Goal: Contribute content: Add original content to the website for others to see

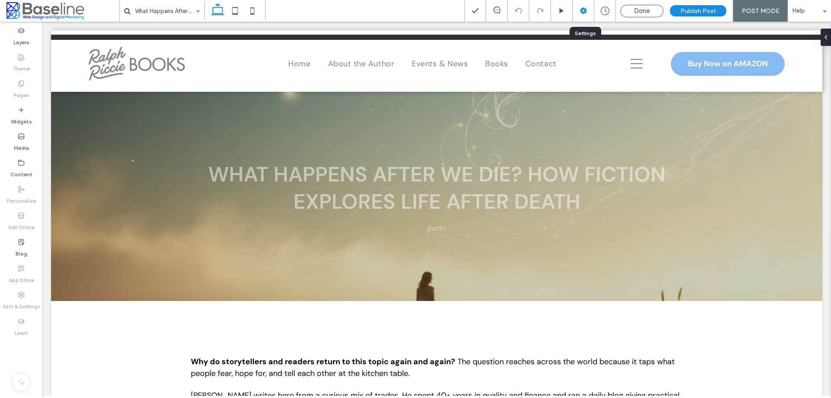
click at [586, 8] on icon at bounding box center [583, 10] width 9 height 9
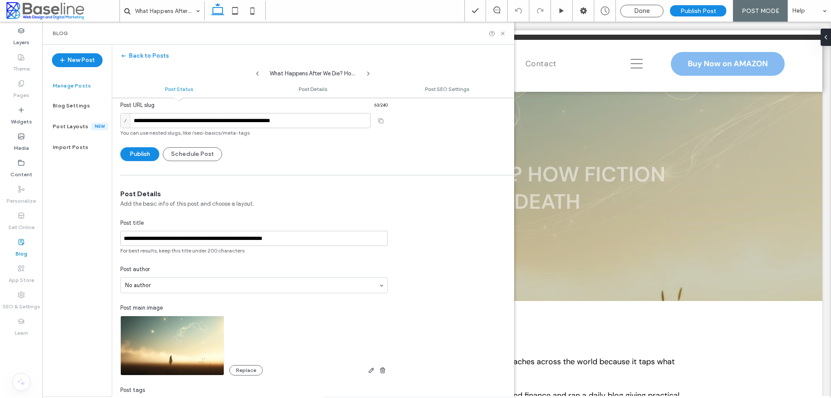
scroll to position [44, 0]
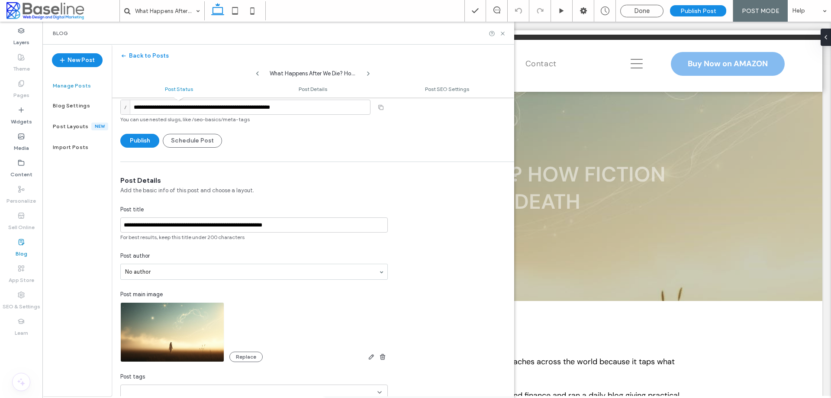
click at [355, 193] on span "Add the basic info of this post and choose a layout." at bounding box center [253, 190] width 267 height 9
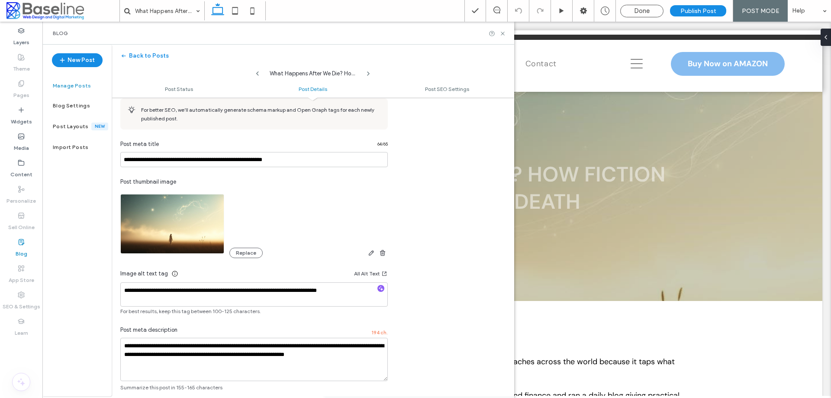
scroll to position [506, 0]
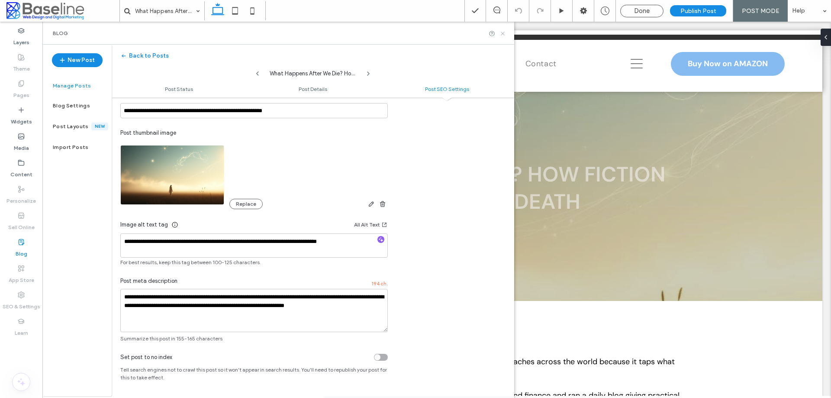
click at [502, 34] on use at bounding box center [502, 33] width 3 height 3
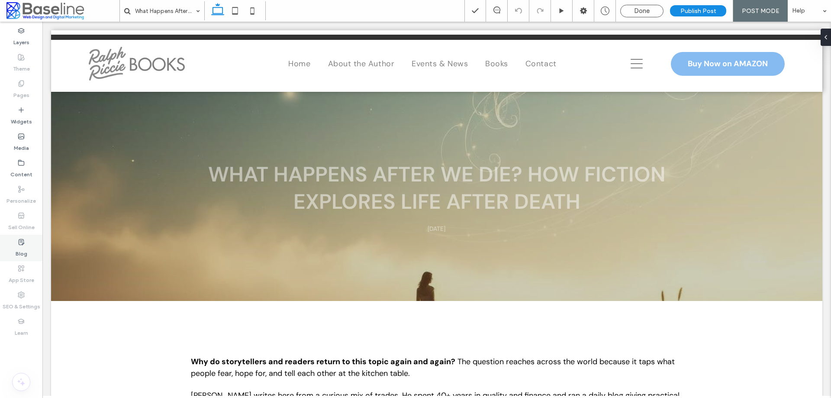
click at [23, 250] on label "Blog" at bounding box center [22, 251] width 12 height 12
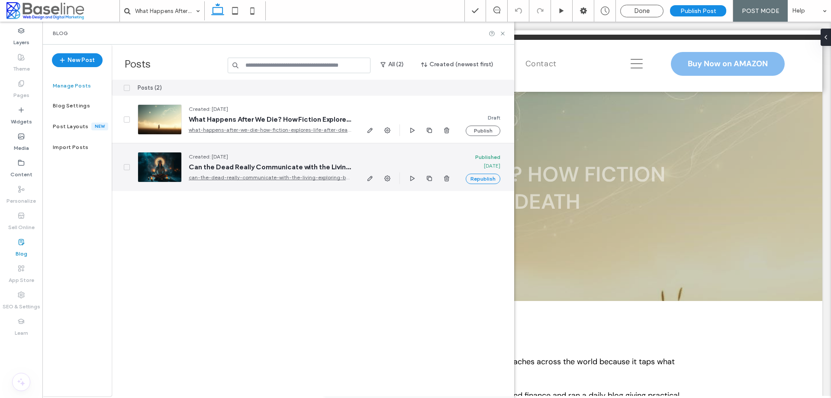
click at [211, 175] on link "can-the-dead-really-communicate-with-the-living-exploring-beliefs-and-real-life…" at bounding box center [270, 177] width 162 height 9
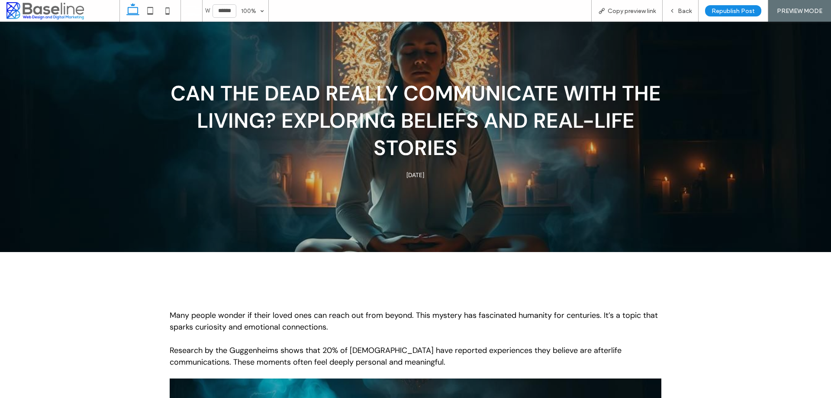
scroll to position [216, 0]
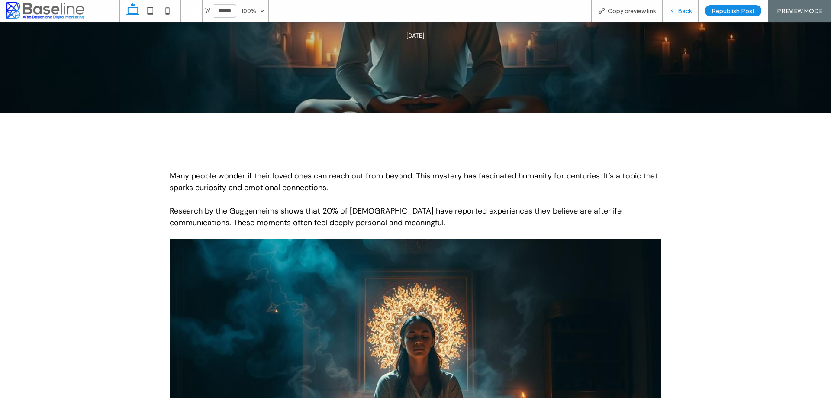
drag, startPoint x: 685, startPoint y: 2, endPoint x: 599, endPoint y: 38, distance: 93.3
click at [679, 12] on span "Back" at bounding box center [685, 10] width 14 height 7
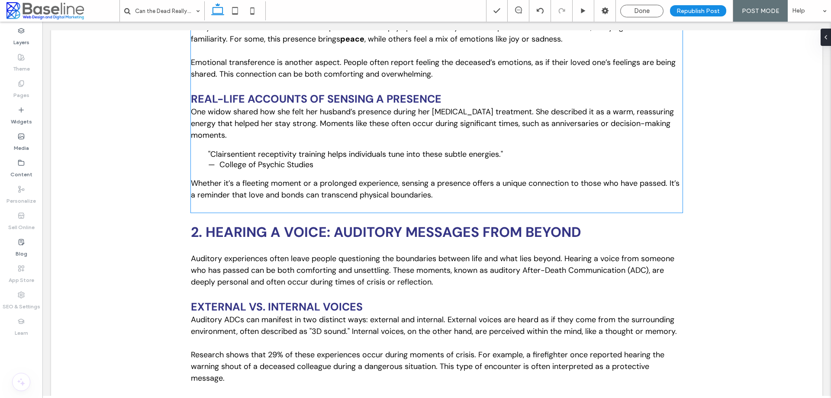
scroll to position [1740, 0]
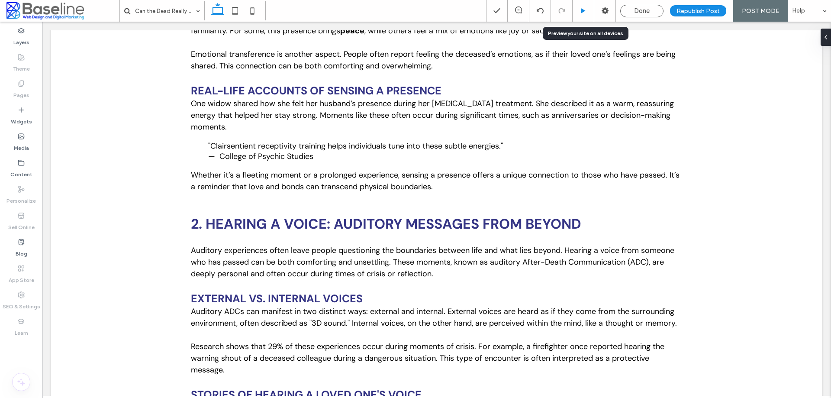
click at [585, 13] on icon at bounding box center [583, 11] width 6 height 6
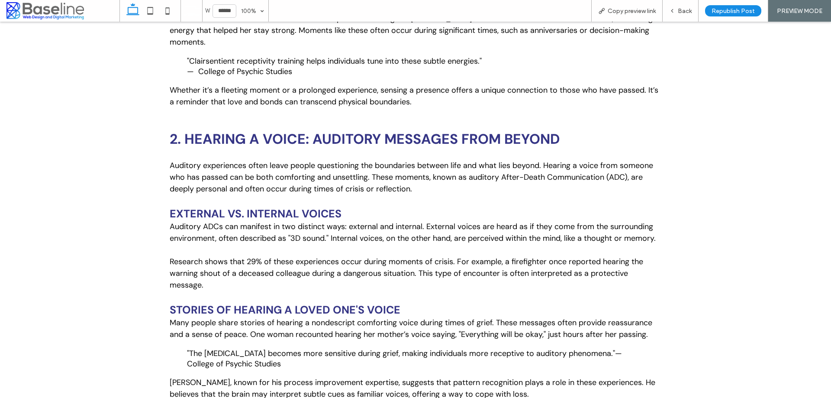
scroll to position [1830, 0]
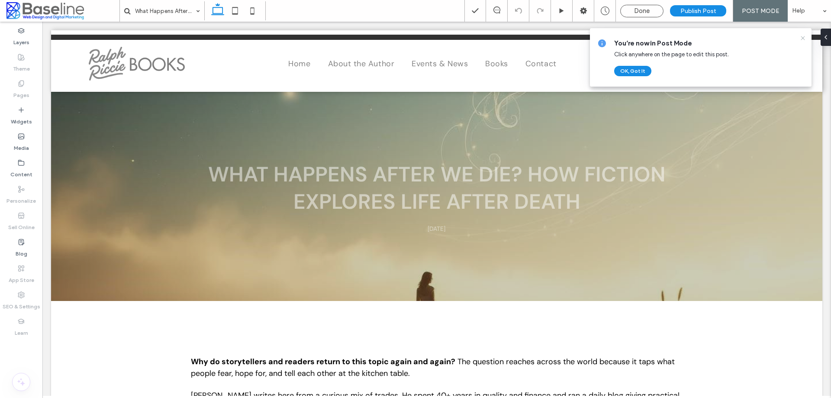
click at [804, 36] on icon at bounding box center [802, 38] width 7 height 7
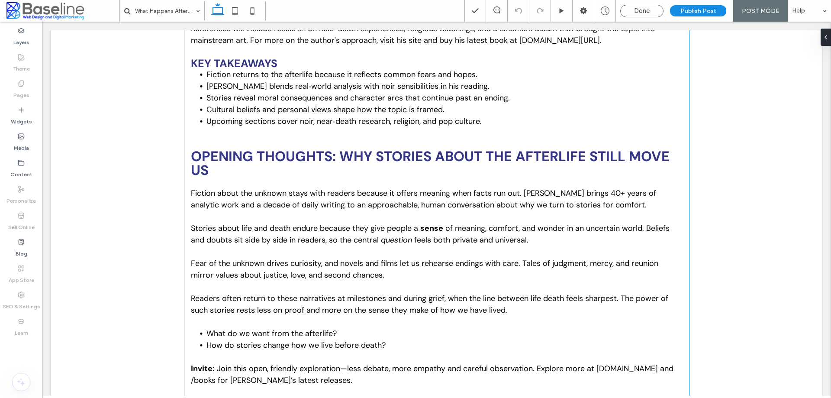
scroll to position [779, 0]
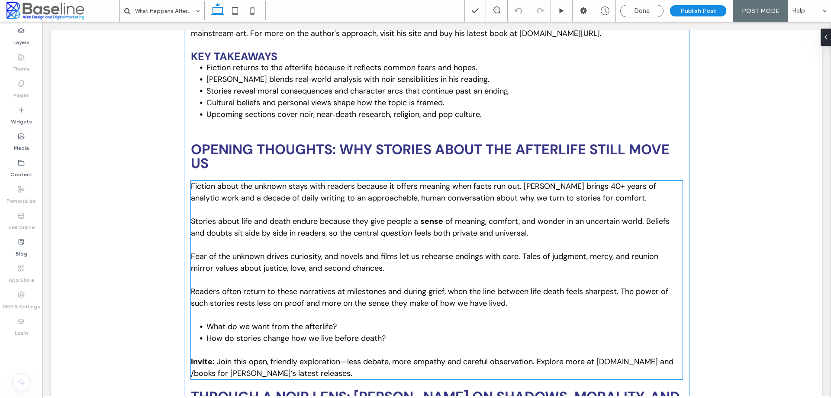
click at [240, 200] on span "Fiction about the unknown stays with readers because it offers meaning when fac…" at bounding box center [423, 192] width 465 height 22
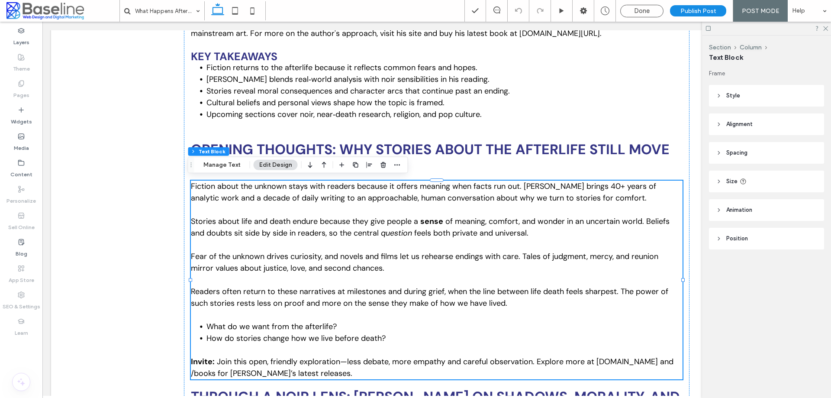
click at [201, 187] on span "Fiction about the unknown stays with readers because it offers meaning when fac…" at bounding box center [423, 192] width 465 height 22
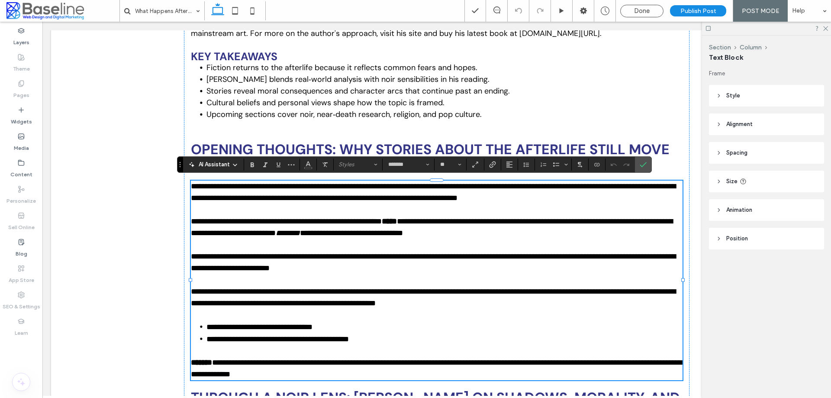
type input "*******"
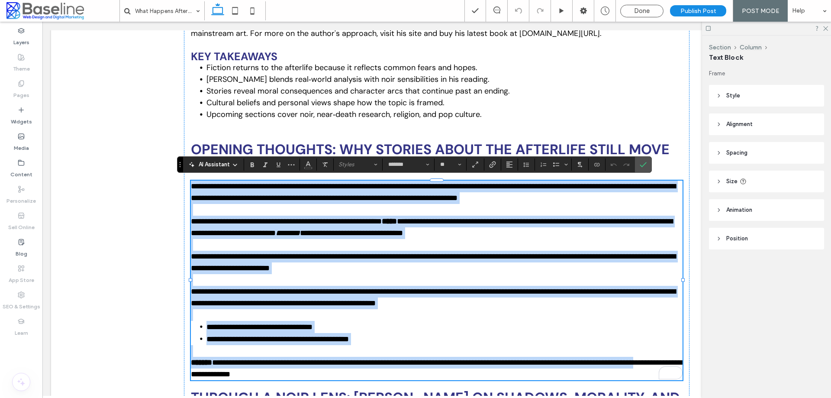
click at [194, 193] on span "**********" at bounding box center [433, 191] width 485 height 19
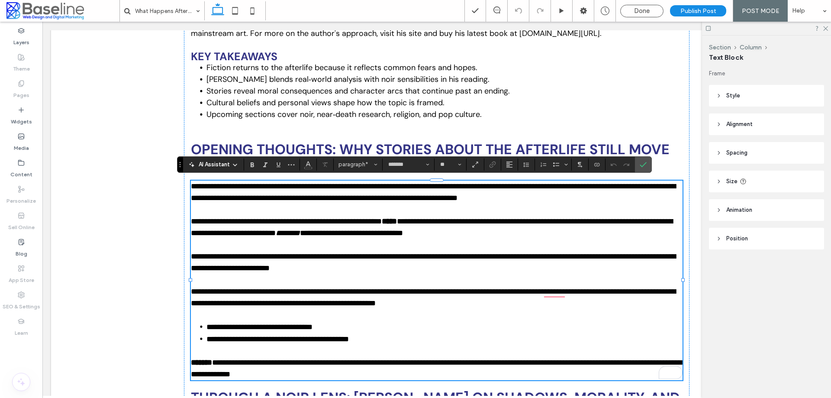
click at [191, 182] on span "**********" at bounding box center [433, 191] width 485 height 19
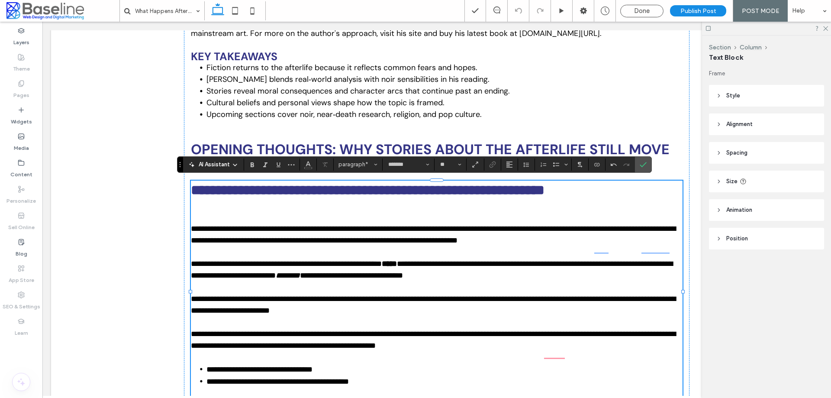
scroll to position [0, 0]
click at [196, 223] on p "To enrich screen reader interactions, please activate Accessibility in Grammarl…" at bounding box center [437, 217] width 492 height 12
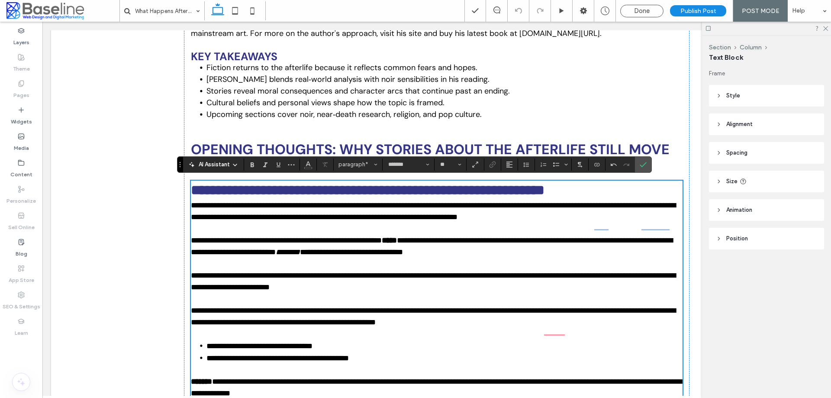
scroll to position [767, 0]
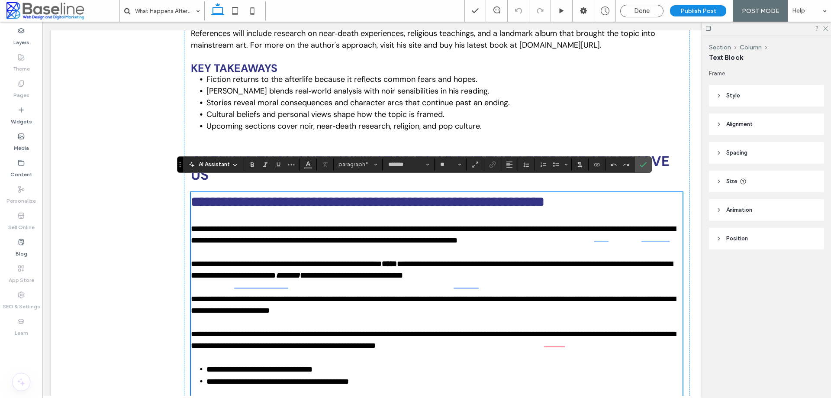
type input "**"
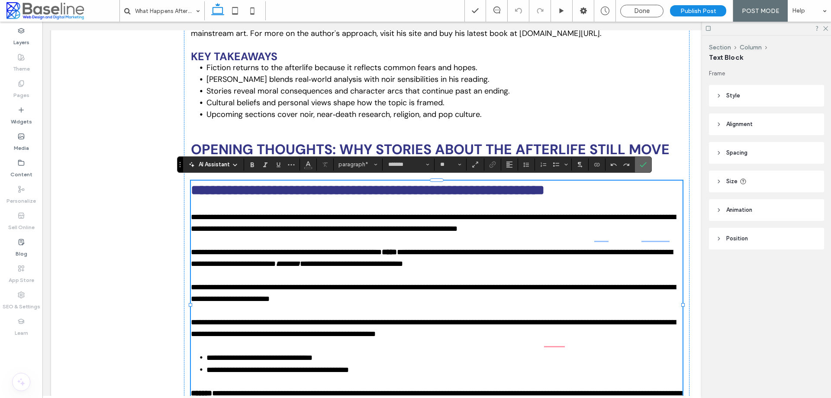
click at [645, 164] on icon "Confirm" at bounding box center [643, 164] width 7 height 7
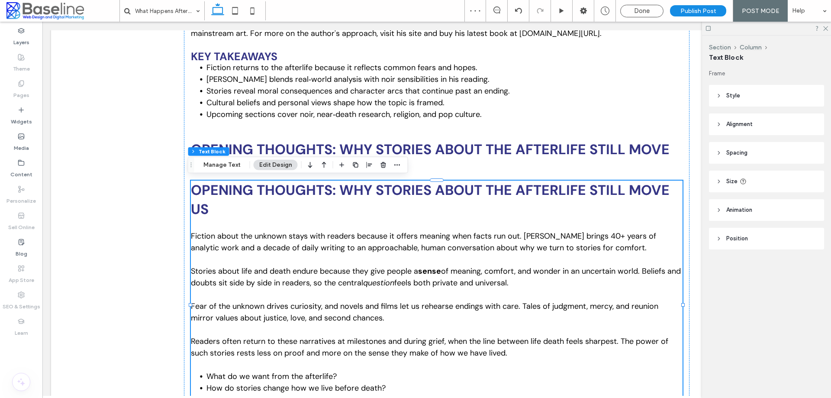
click at [551, 219] on p "﻿" at bounding box center [437, 225] width 492 height 12
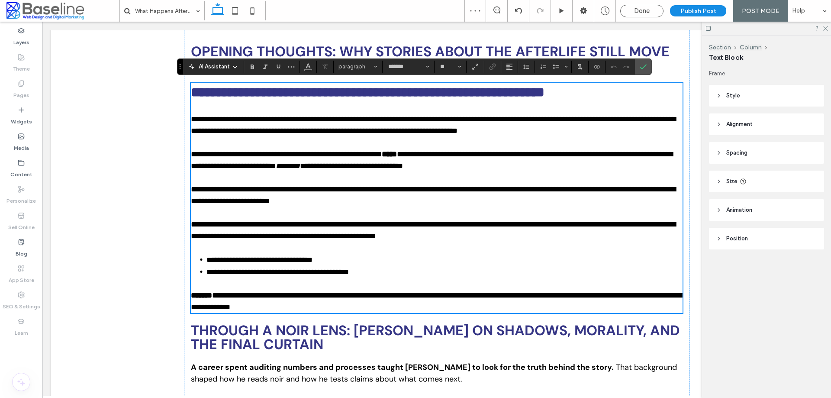
type input "*******"
type input "**"
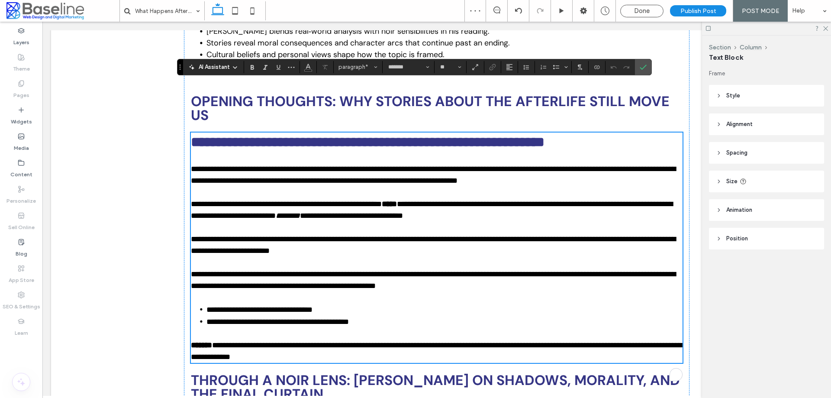
scroll to position [790, 0]
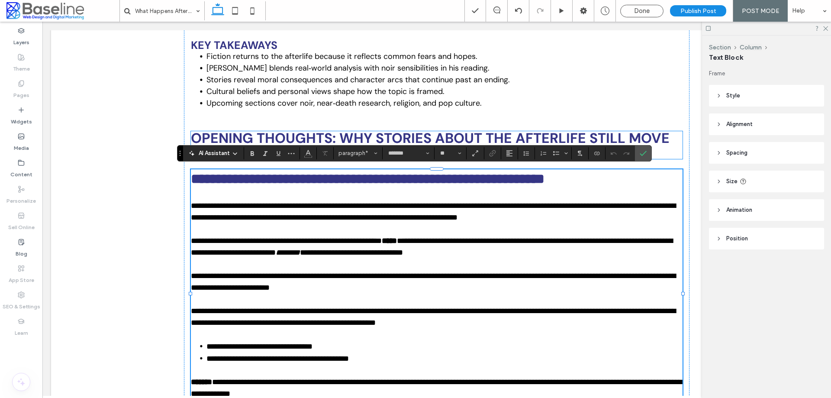
click at [660, 139] on span "Opening Thoughts: Why Stories About the Afterlife Still Move Us" at bounding box center [430, 145] width 479 height 32
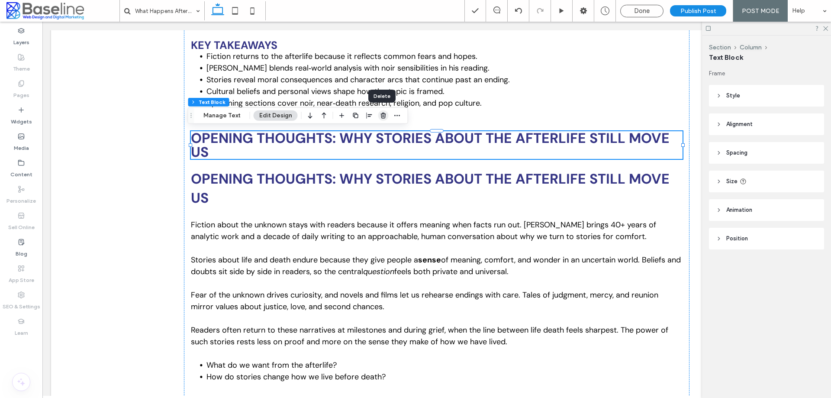
click at [380, 115] on icon "button" at bounding box center [383, 115] width 7 height 7
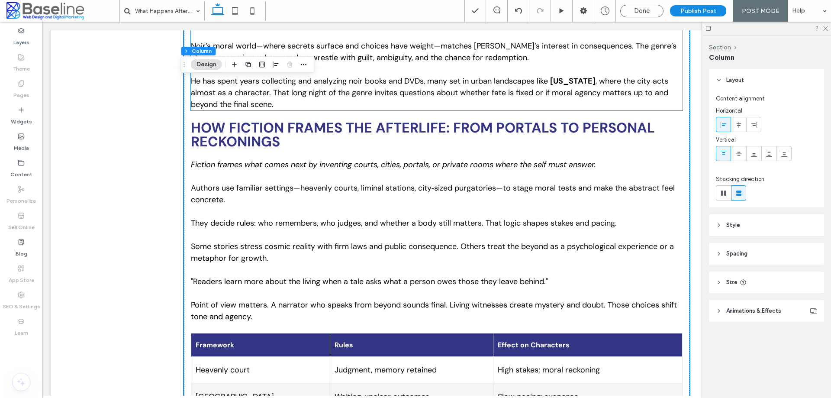
scroll to position [1310, 0]
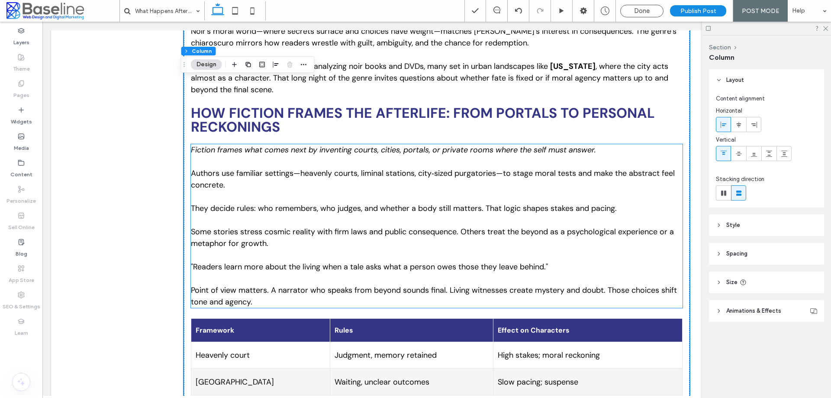
click at [194, 273] on p at bounding box center [437, 279] width 492 height 12
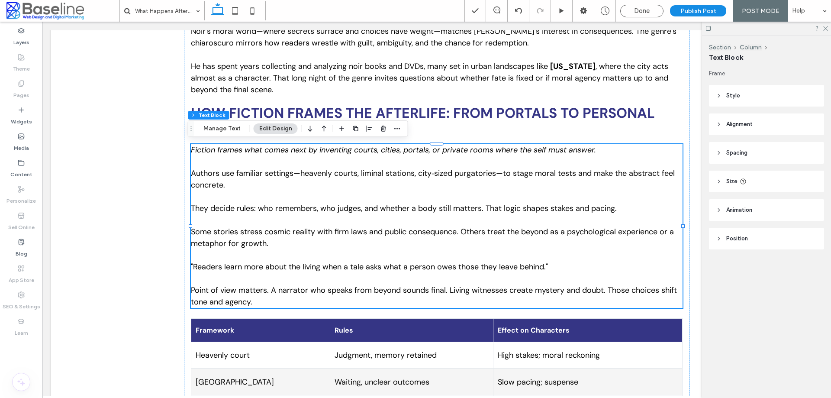
click at [193, 268] on span ""Readers learn more about the living when a tale asks what a person owes those …" at bounding box center [369, 266] width 357 height 10
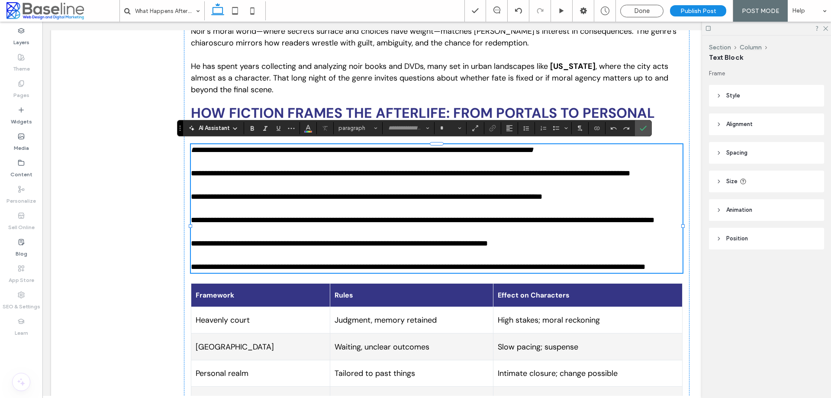
type input "*******"
type input "**"
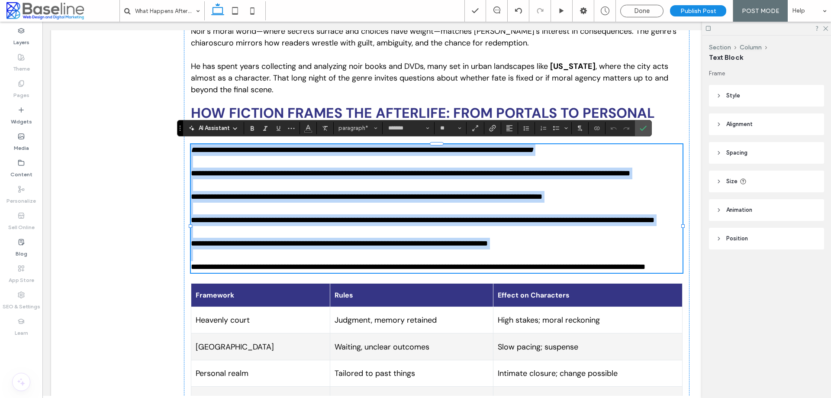
click at [193, 247] on span "**********" at bounding box center [339, 243] width 297 height 8
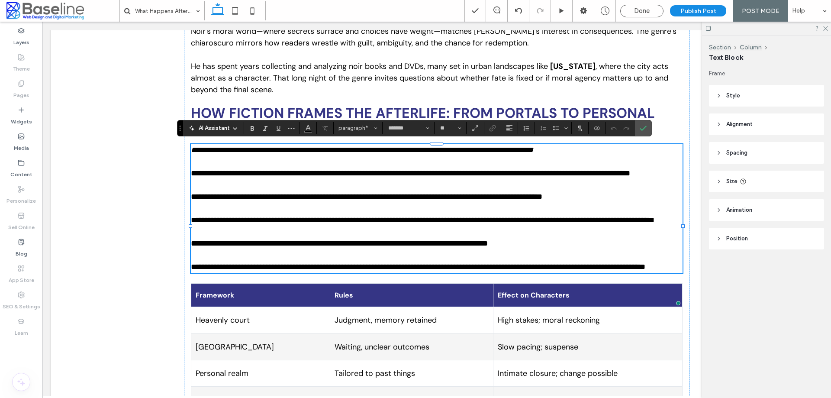
click at [191, 247] on span "**********" at bounding box center [339, 243] width 297 height 8
drag, startPoint x: 645, startPoint y: 129, endPoint x: 598, endPoint y: 114, distance: 49.7
click at [645, 129] on icon "Confirm" at bounding box center [643, 128] width 7 height 7
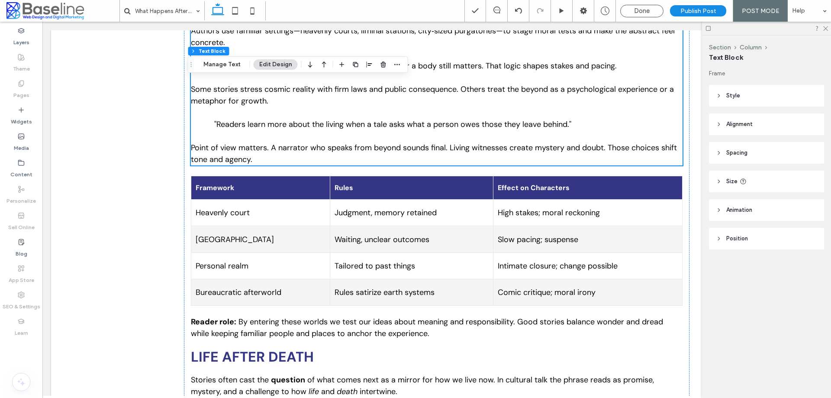
scroll to position [1439, 0]
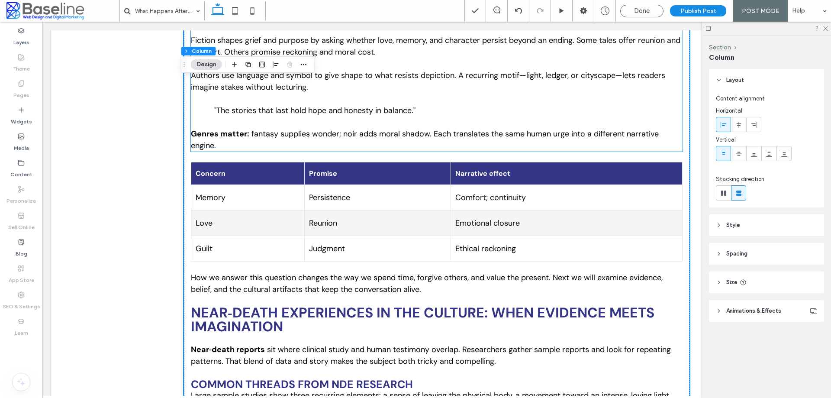
scroll to position [1829, 0]
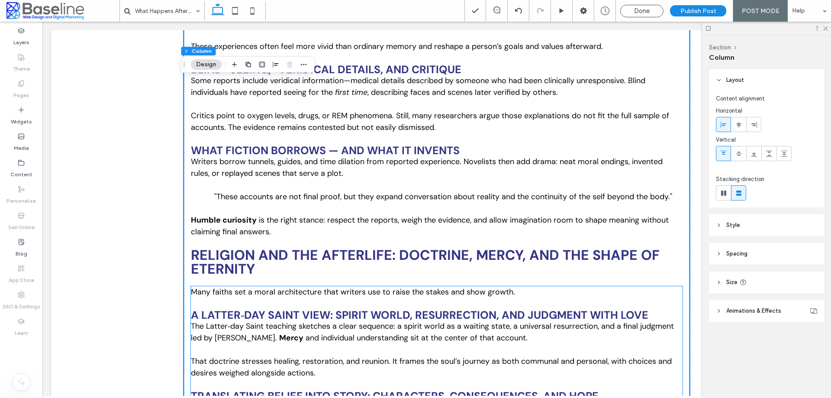
scroll to position [2132, 0]
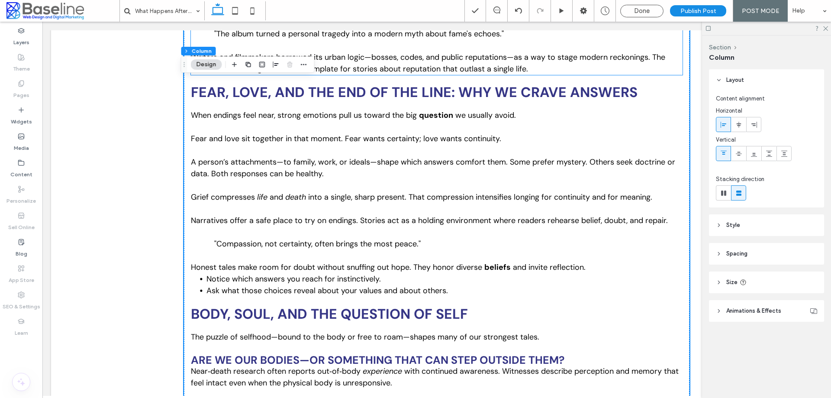
scroll to position [3084, 0]
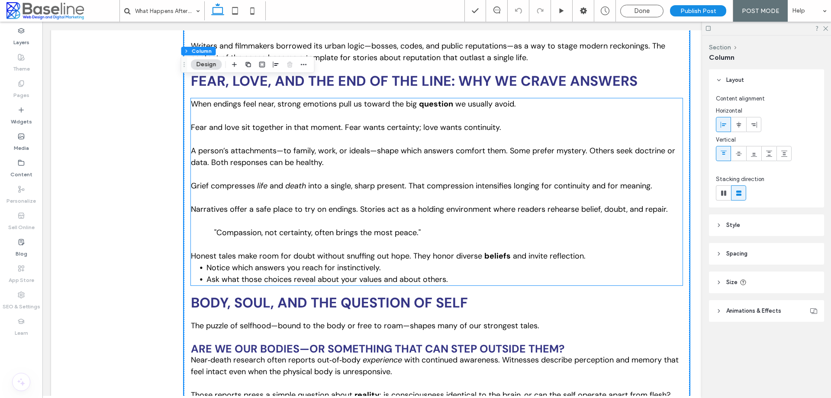
click at [546, 254] on span "and invite reflection." at bounding box center [549, 256] width 73 height 10
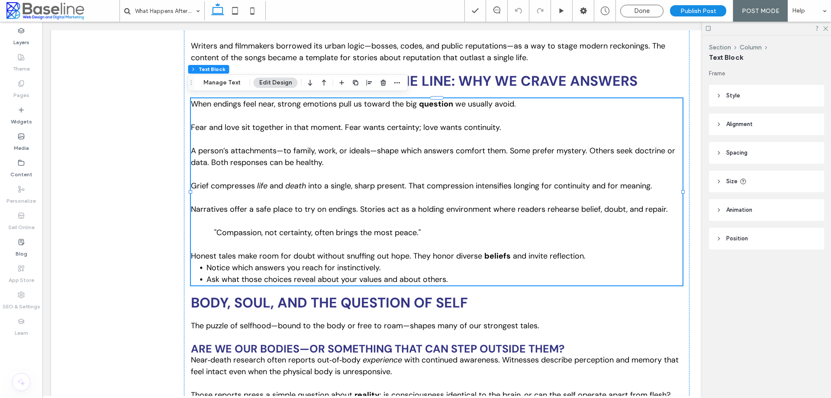
click at [546, 254] on span "and invite reflection." at bounding box center [549, 256] width 73 height 10
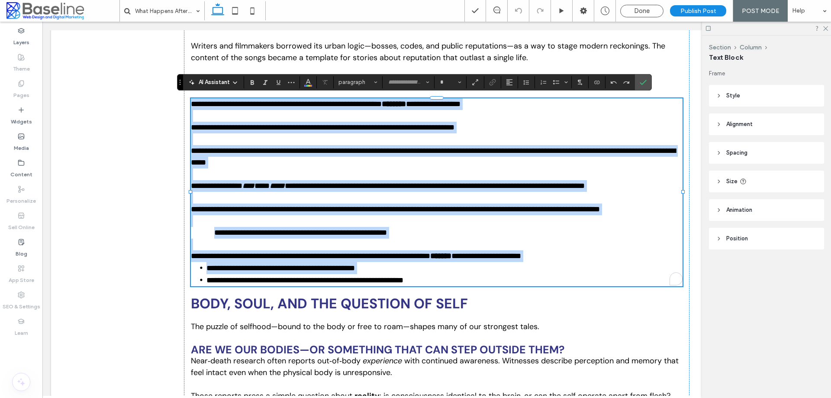
type input "*******"
type input "**"
click at [521, 256] on span "**********" at bounding box center [486, 256] width 70 height 8
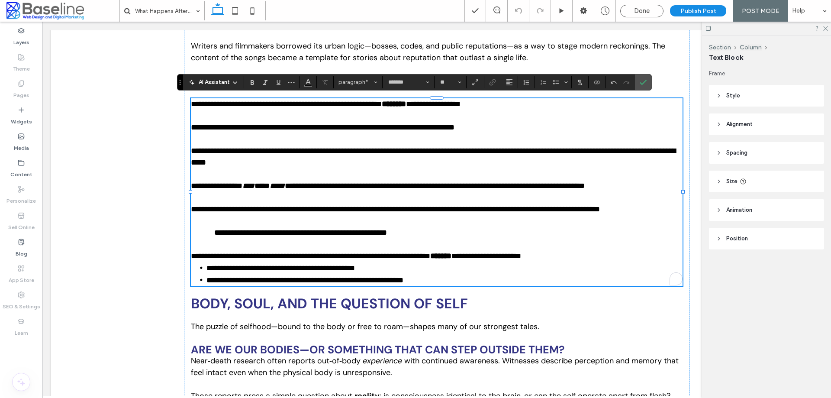
click at [583, 255] on p "**********" at bounding box center [437, 256] width 492 height 12
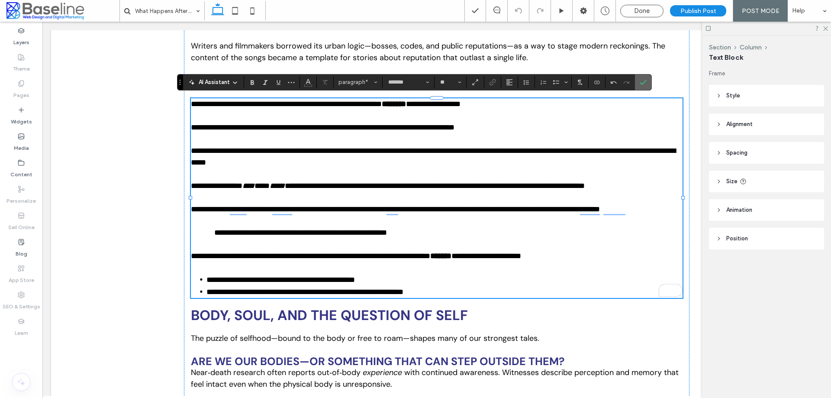
drag, startPoint x: 642, startPoint y: 80, endPoint x: 572, endPoint y: 73, distance: 70.8
click at [642, 80] on icon "Confirm" at bounding box center [643, 82] width 7 height 7
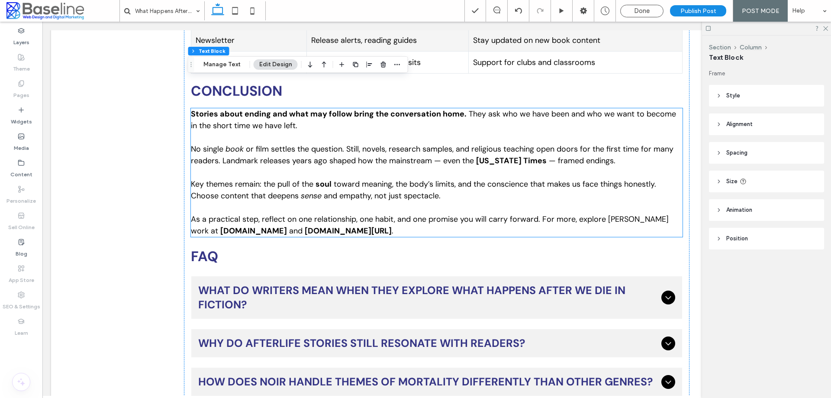
scroll to position [5984, 0]
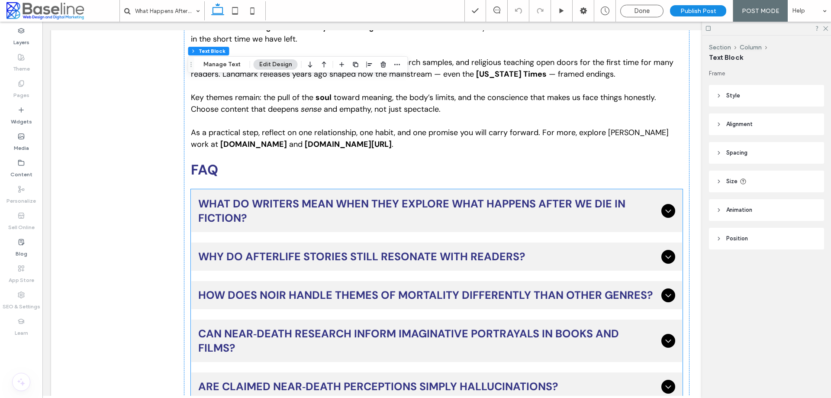
click at [232, 208] on span "What do writers mean when they explore what happens after we die in fiction?" at bounding box center [428, 210] width 460 height 29
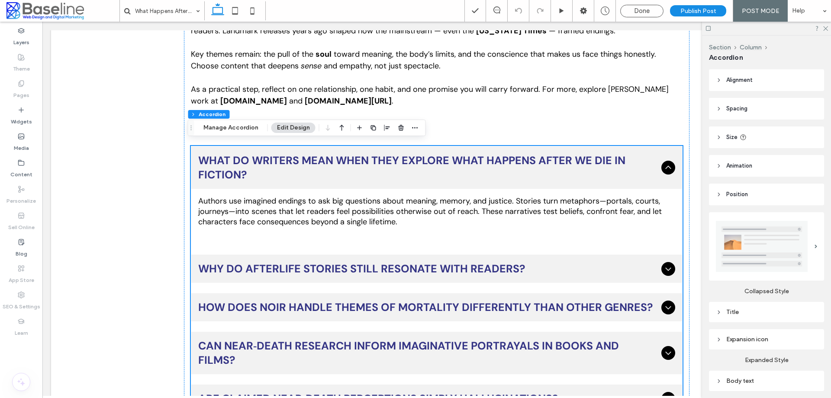
scroll to position [6114, 0]
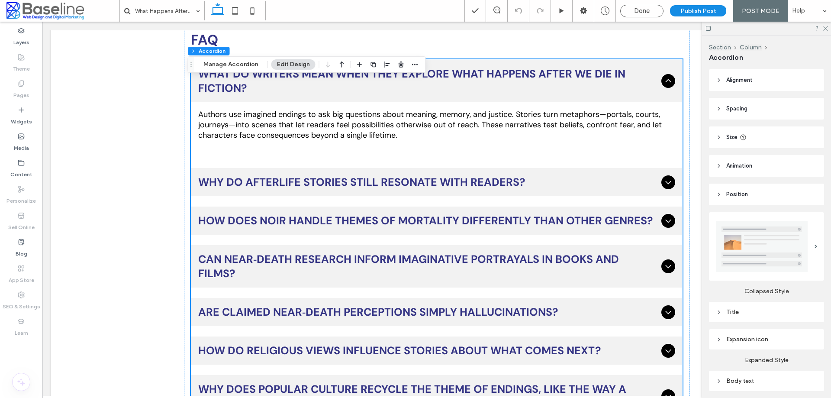
click at [288, 173] on div "Why do afterlife stories still resonate with readers?" at bounding box center [436, 182] width 491 height 28
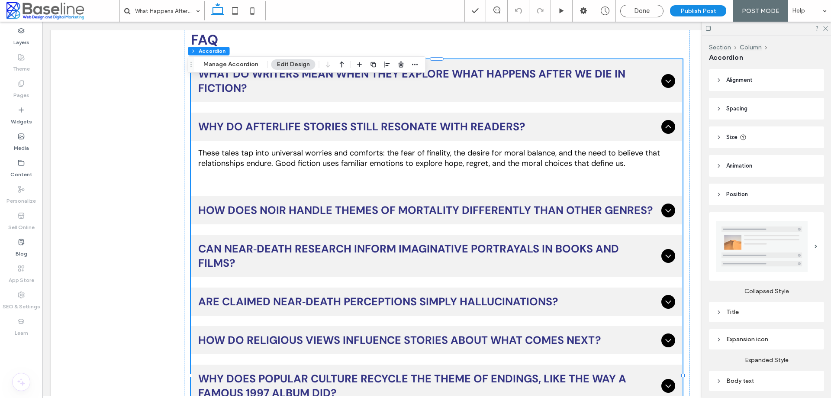
click at [283, 206] on span "How does noir handle themes of mortality differently than other genres?" at bounding box center [428, 210] width 460 height 14
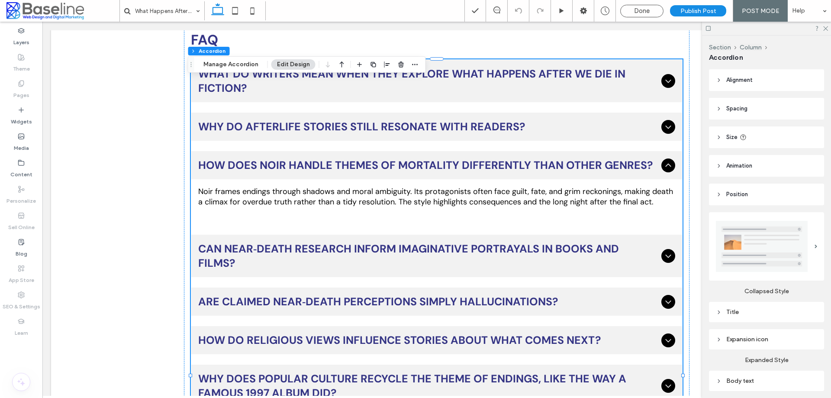
click at [252, 238] on div "Can near‑death research inform imaginative portrayals in books and films?" at bounding box center [436, 256] width 491 height 42
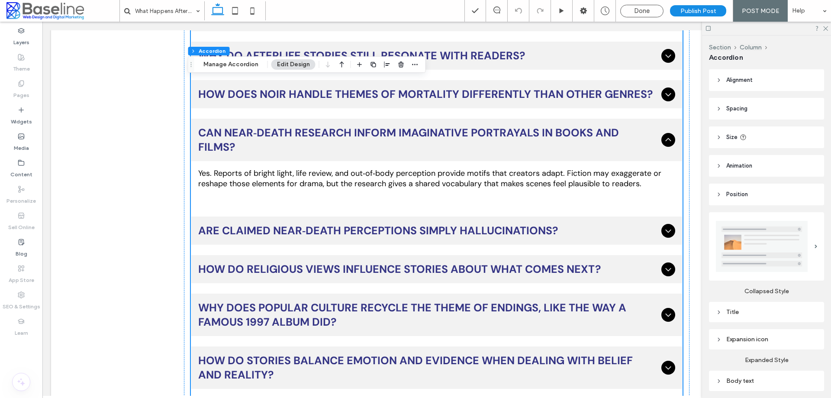
scroll to position [6200, 0]
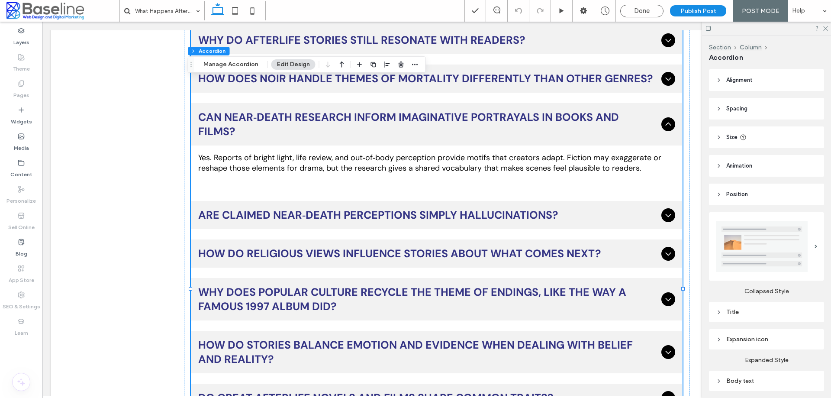
click at [257, 208] on span "Are claimed near‑death perceptions simply hallucinations?" at bounding box center [428, 215] width 460 height 14
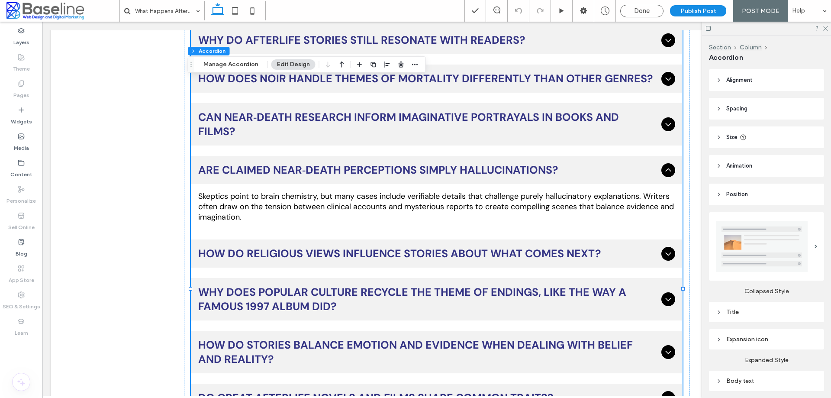
click at [217, 246] on span "How do religious views influence stories about what comes next?" at bounding box center [428, 253] width 460 height 14
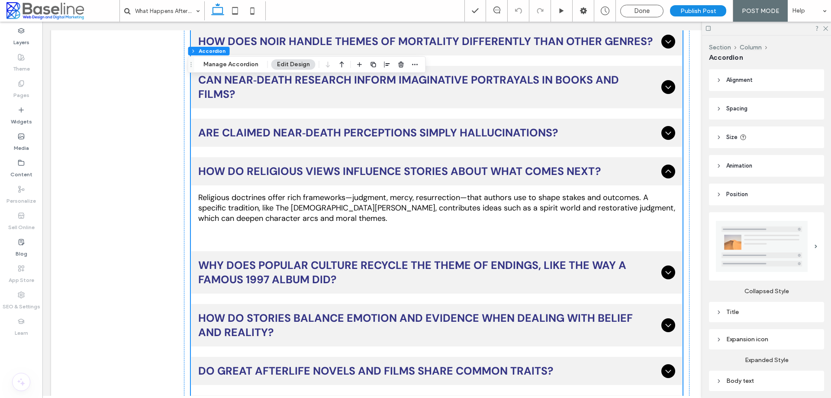
scroll to position [6287, 0]
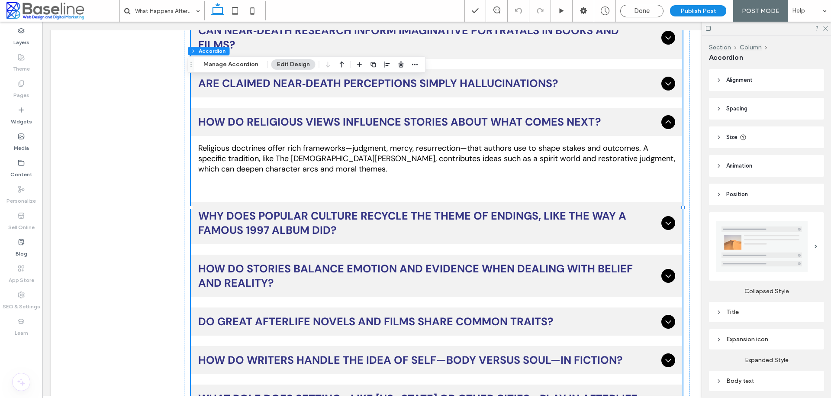
click at [267, 212] on span "Why does popular culture recycle the theme of endings, like the way a famous 19…" at bounding box center [428, 223] width 460 height 29
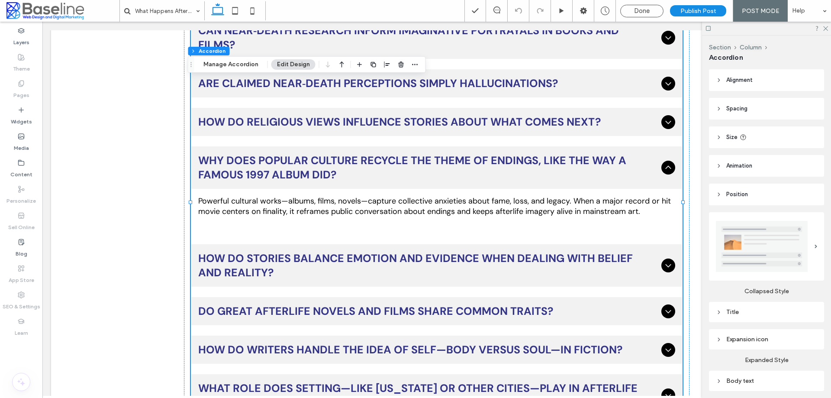
click at [206, 254] on span "How do stories balance emotion and evidence when dealing with belief and realit…" at bounding box center [428, 265] width 460 height 29
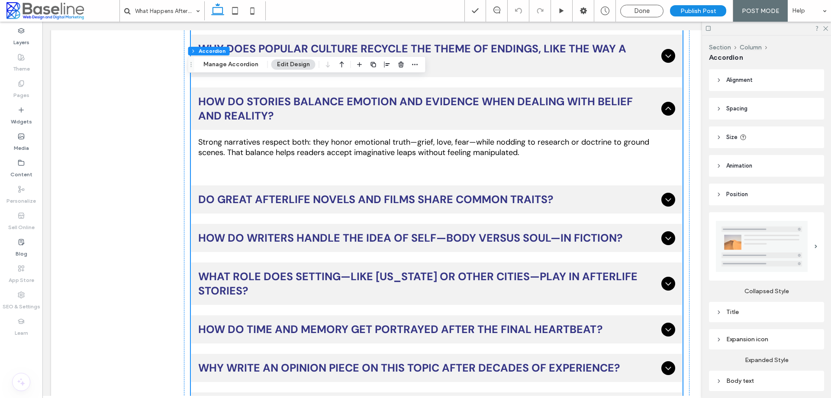
scroll to position [6460, 0]
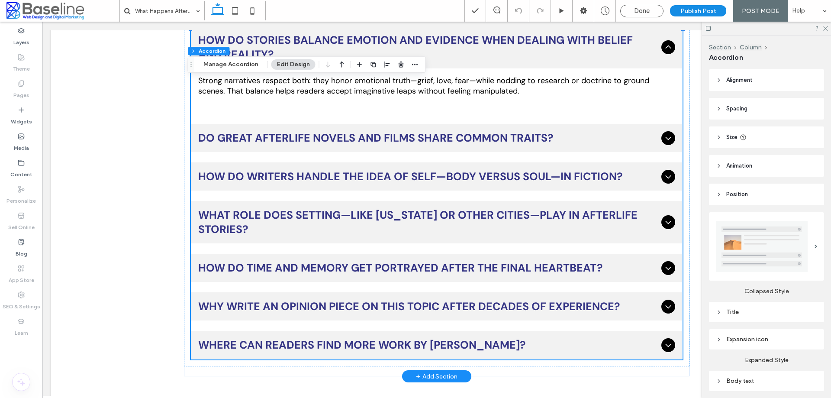
click at [274, 131] on span "Do great afterlife novels and films share common traits?" at bounding box center [428, 138] width 460 height 14
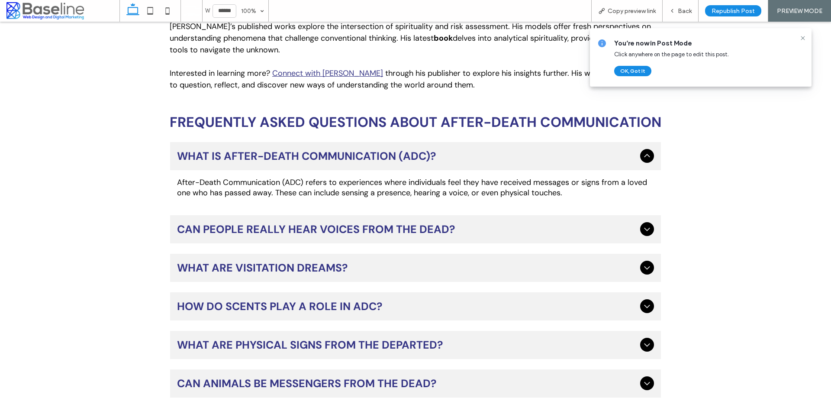
scroll to position [8266, 0]
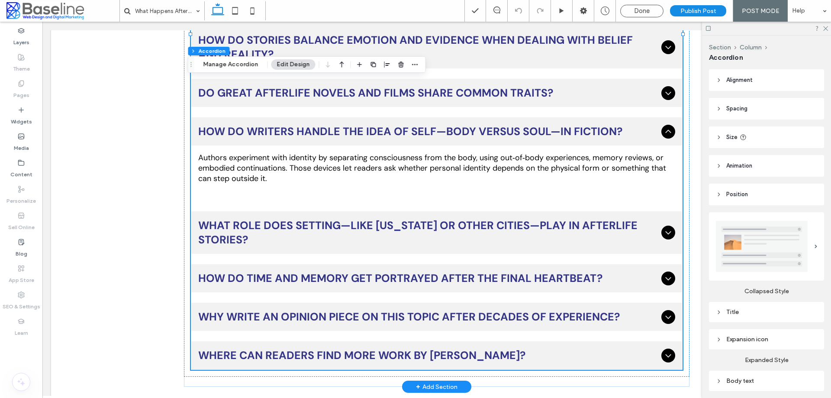
click at [241, 218] on span "What role does setting—like [US_STATE] or other cities—play in afterlife storie…" at bounding box center [428, 232] width 460 height 29
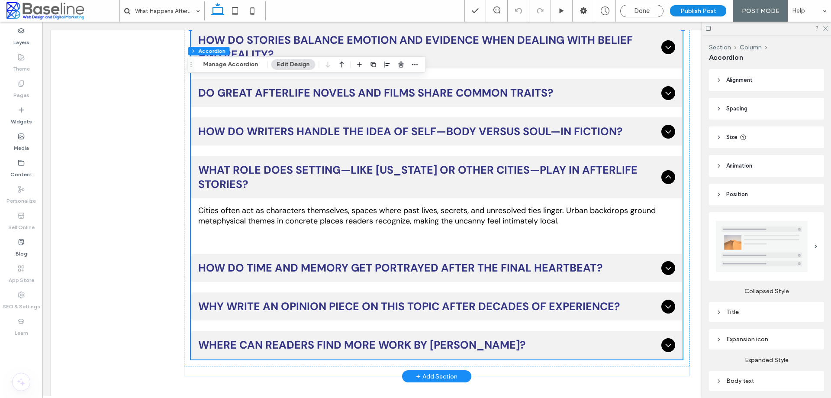
click at [321, 261] on span "How do time and memory get portrayed after the final heartbeat?" at bounding box center [428, 268] width 460 height 14
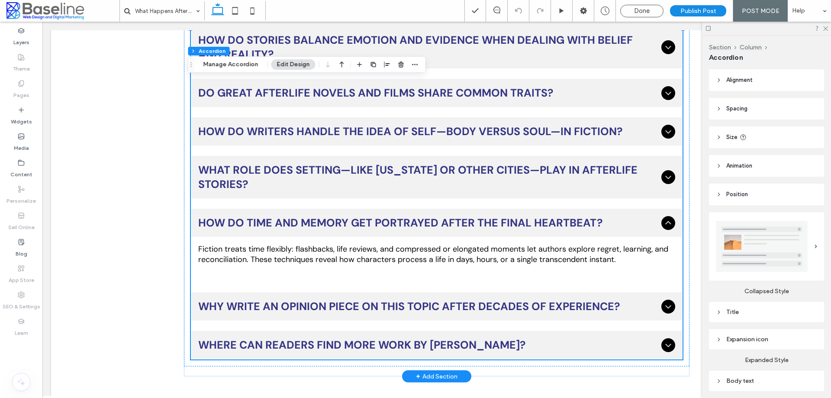
click at [277, 299] on span "Why write an opinion piece on this topic after decades of experience?" at bounding box center [428, 306] width 460 height 14
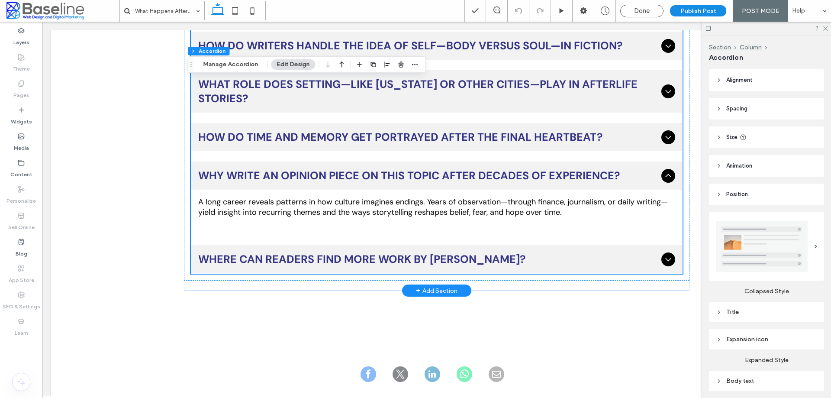
scroll to position [6547, 0]
click at [296, 251] on span "Where can readers find more work by [PERSON_NAME]?" at bounding box center [428, 258] width 460 height 14
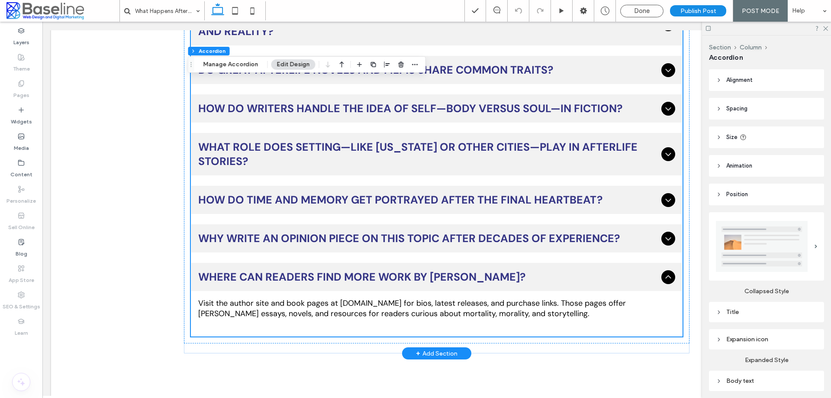
scroll to position [6503, 0]
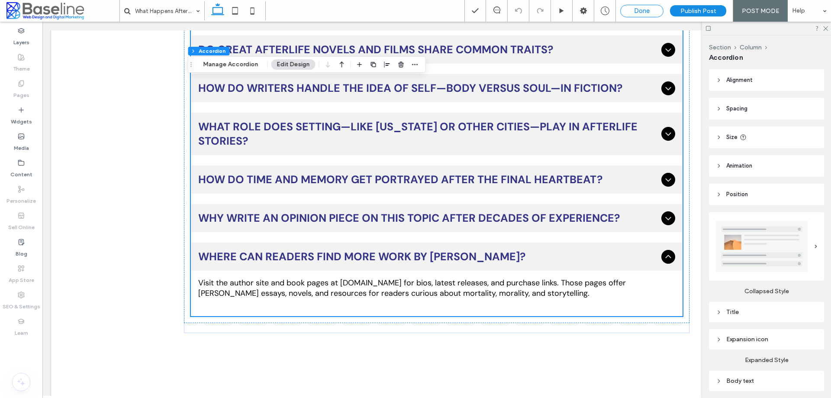
click at [634, 5] on div "Done" at bounding box center [641, 11] width 43 height 13
click at [629, 11] on div "Done" at bounding box center [642, 11] width 42 height 8
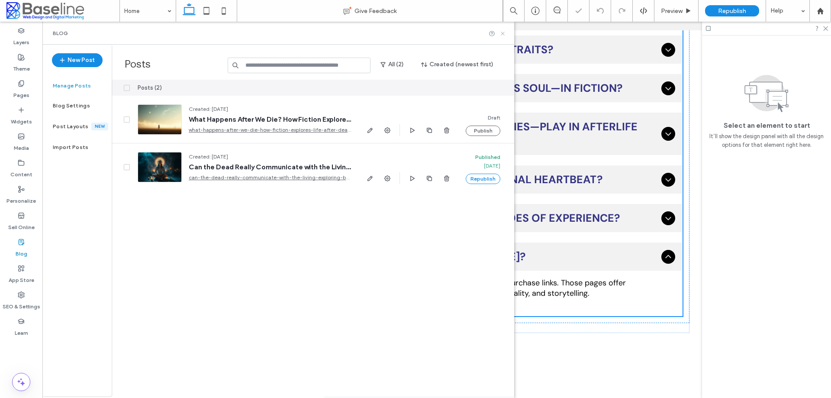
click at [502, 34] on use at bounding box center [502, 33] width 3 height 3
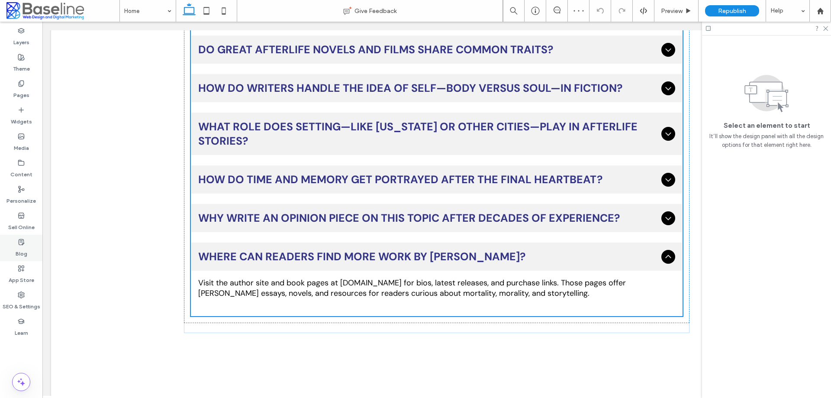
click at [18, 251] on label "Blog" at bounding box center [22, 251] width 12 height 12
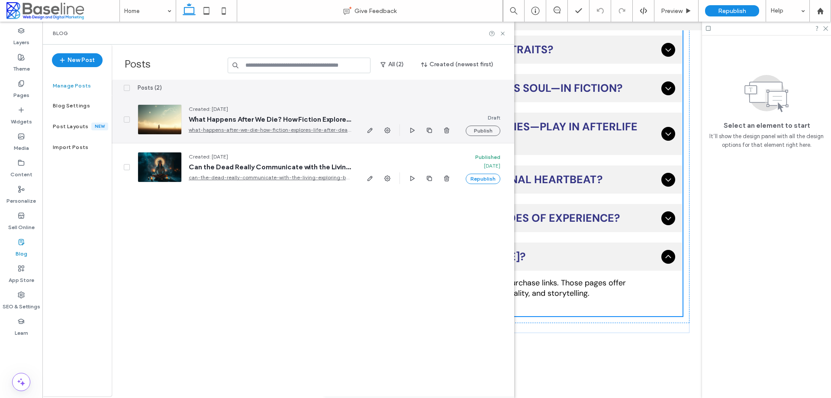
click at [253, 129] on link "what-happens-after-we-die-how-fiction-explores-life-after-death" at bounding box center [270, 130] width 162 height 9
